Goal: Task Accomplishment & Management: Manage account settings

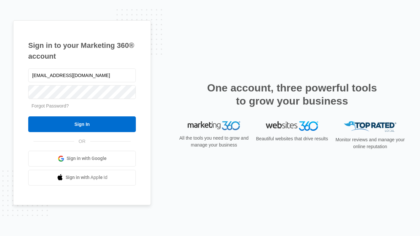
type input "dankie614@gmail.com"
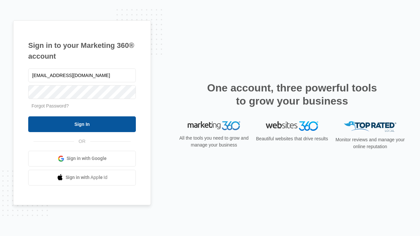
click at [82, 124] on input "Sign In" at bounding box center [82, 124] width 108 height 16
